Goal: Navigation & Orientation: Find specific page/section

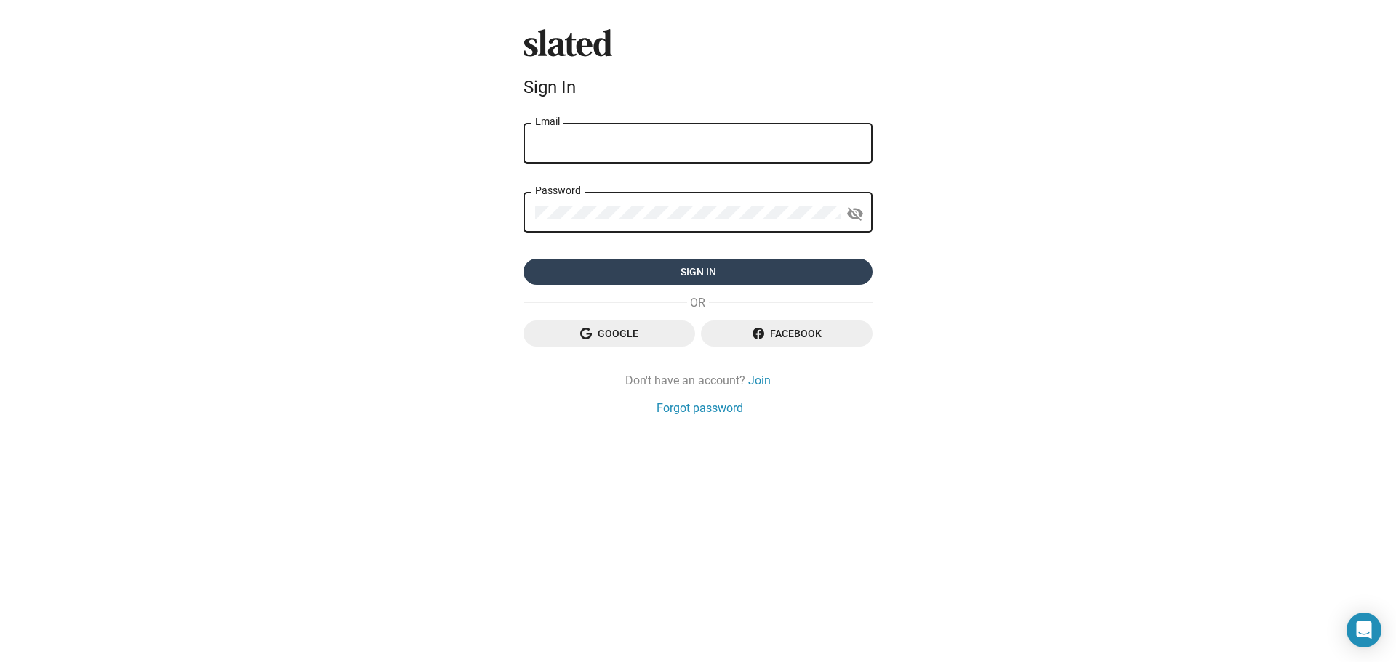
type input "[PERSON_NAME][EMAIL_ADDRESS][PERSON_NAME][DOMAIN_NAME]"
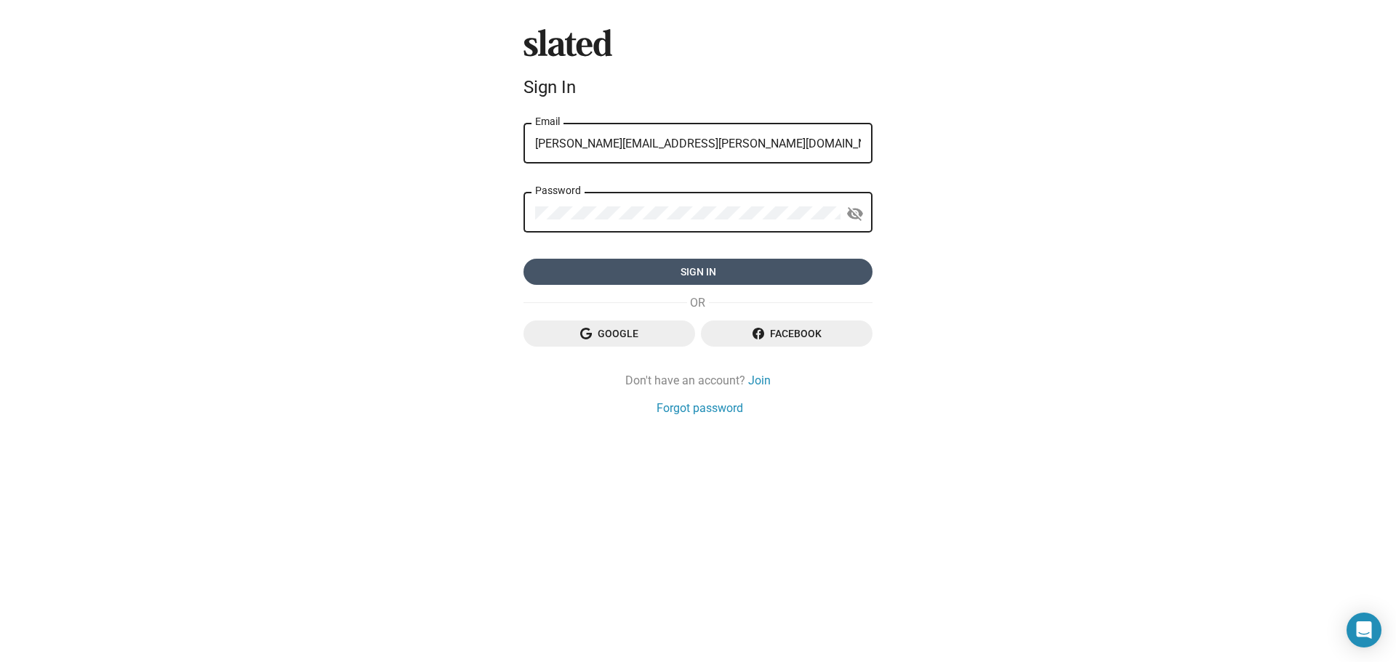
click at [691, 268] on span "Sign in" at bounding box center [698, 272] width 326 height 26
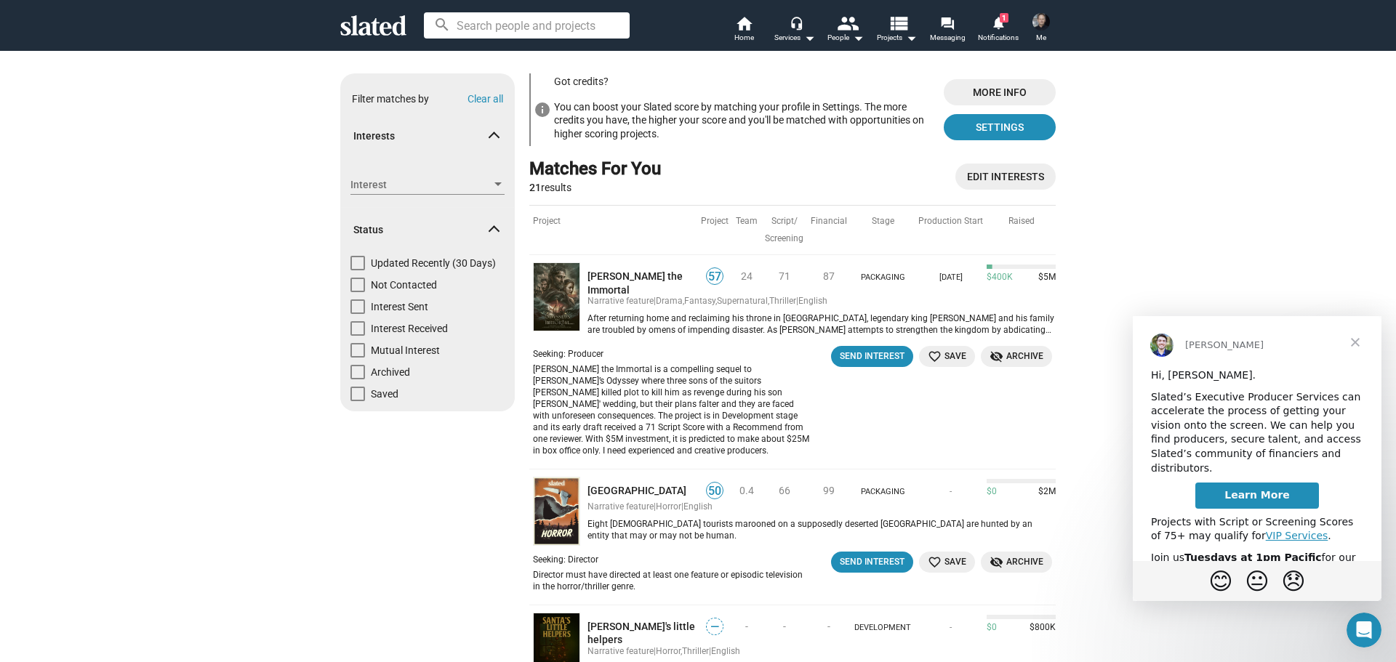
click at [1358, 340] on span "Close" at bounding box center [1355, 342] width 52 height 52
